Goal: Transaction & Acquisition: Purchase product/service

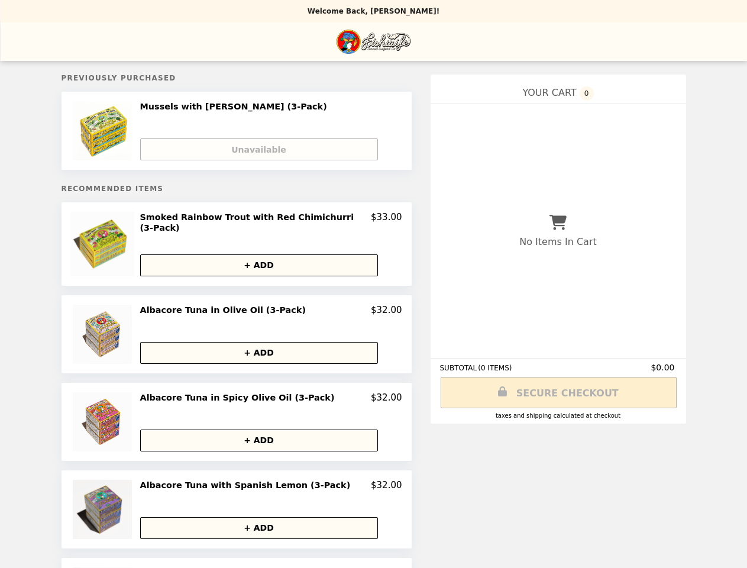
click at [117, 244] on img at bounding box center [103, 244] width 67 height 64
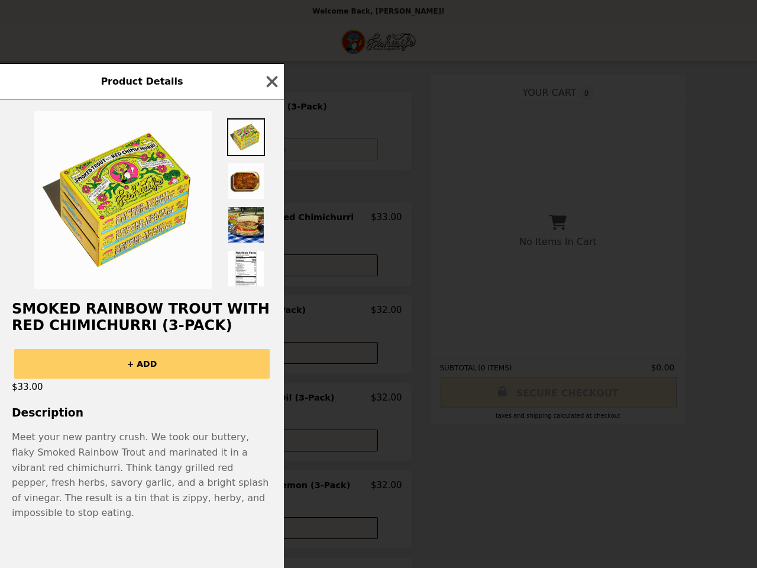
click at [270, 395] on div "$33.00" at bounding box center [142, 387] width 284 height 17
click at [270, 437] on div "Smoked Rainbow Trout with Red Chimichurri (3-Pack) + ADD $33.00 Description Mee…" at bounding box center [142, 333] width 284 height 469
click at [117, 507] on div "Product Details Smoked Rainbow Trout with Red Chimichurri (3-Pack) + ADD $33.00…" at bounding box center [378, 284] width 757 height 568
